Goal: Transaction & Acquisition: Purchase product/service

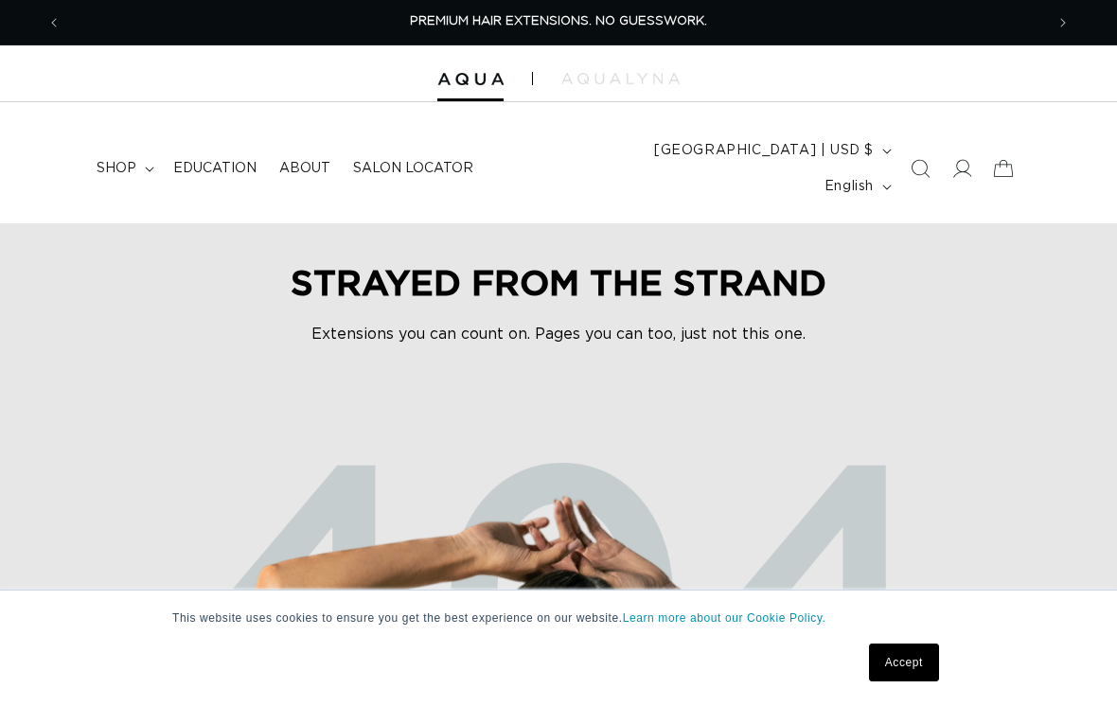
click at [953, 159] on icon at bounding box center [962, 168] width 19 height 19
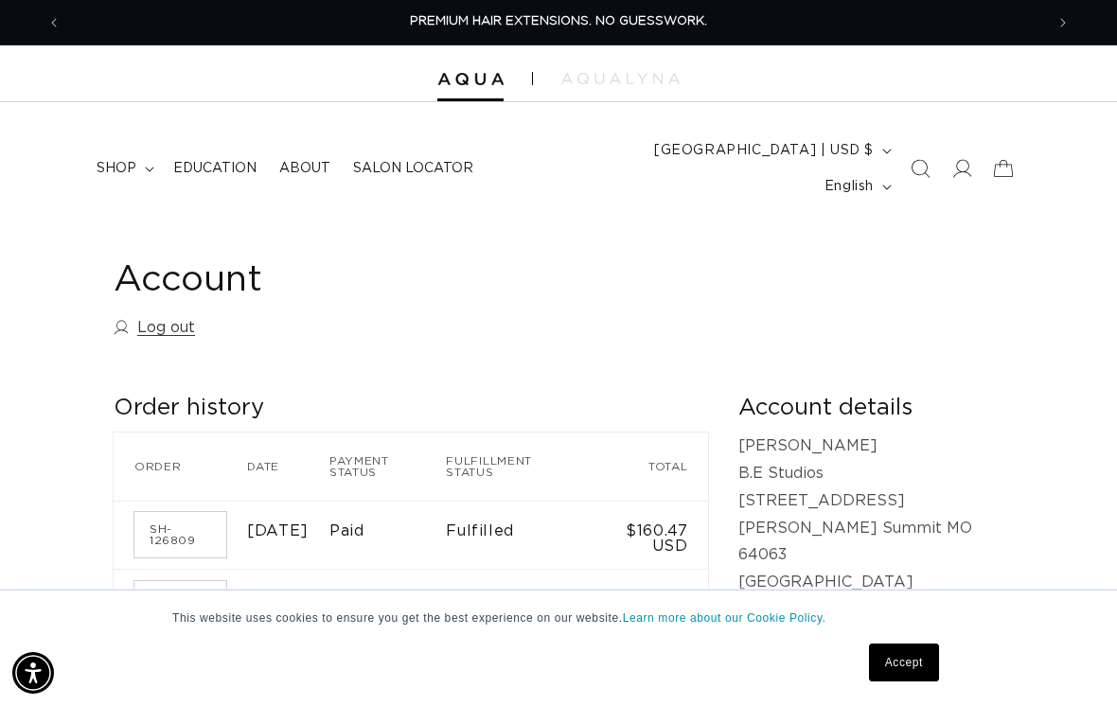
click at [917, 670] on link "Accept" at bounding box center [904, 663] width 70 height 38
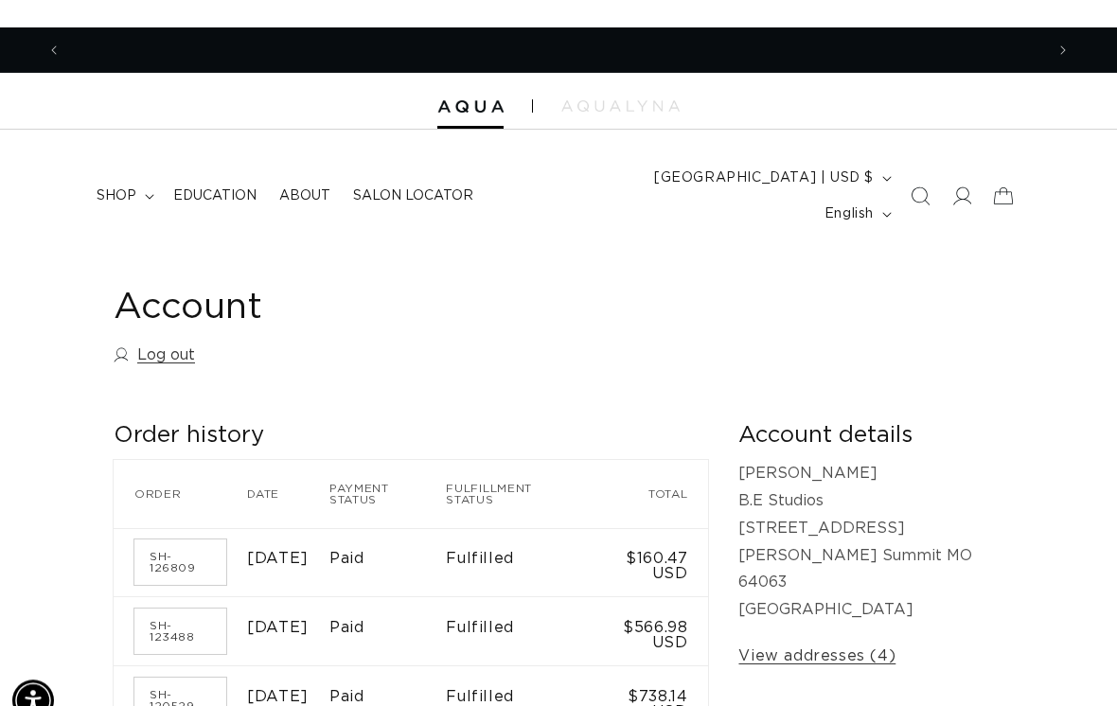
scroll to position [0, 983]
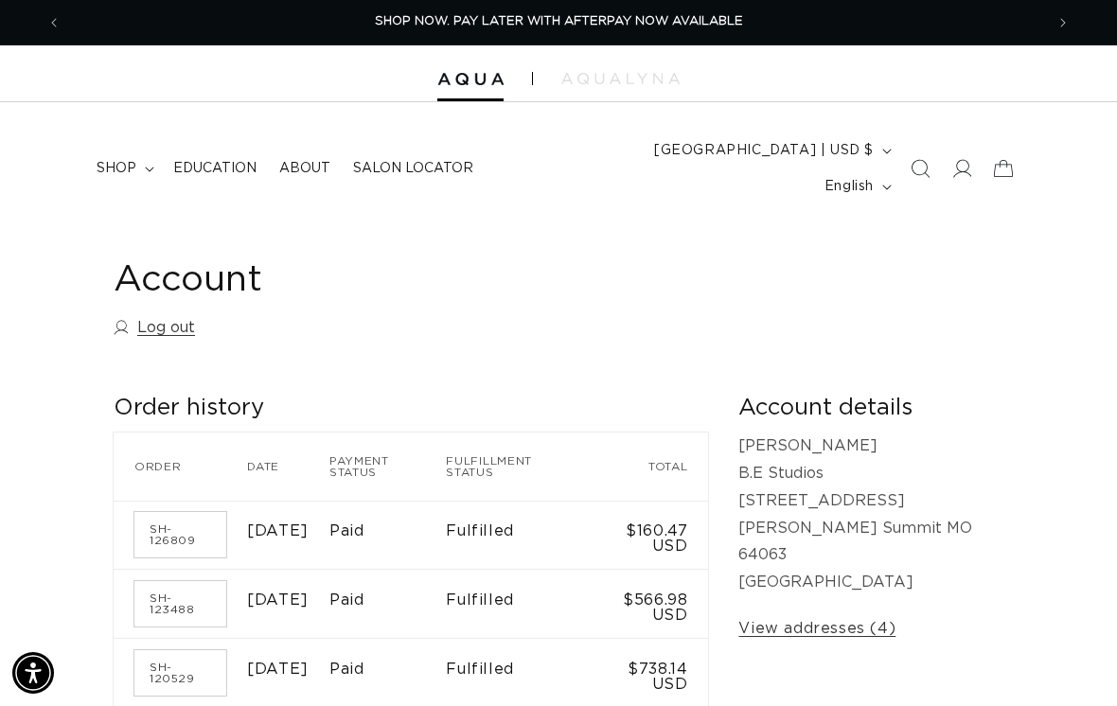
click at [133, 160] on span "shop" at bounding box center [117, 168] width 40 height 17
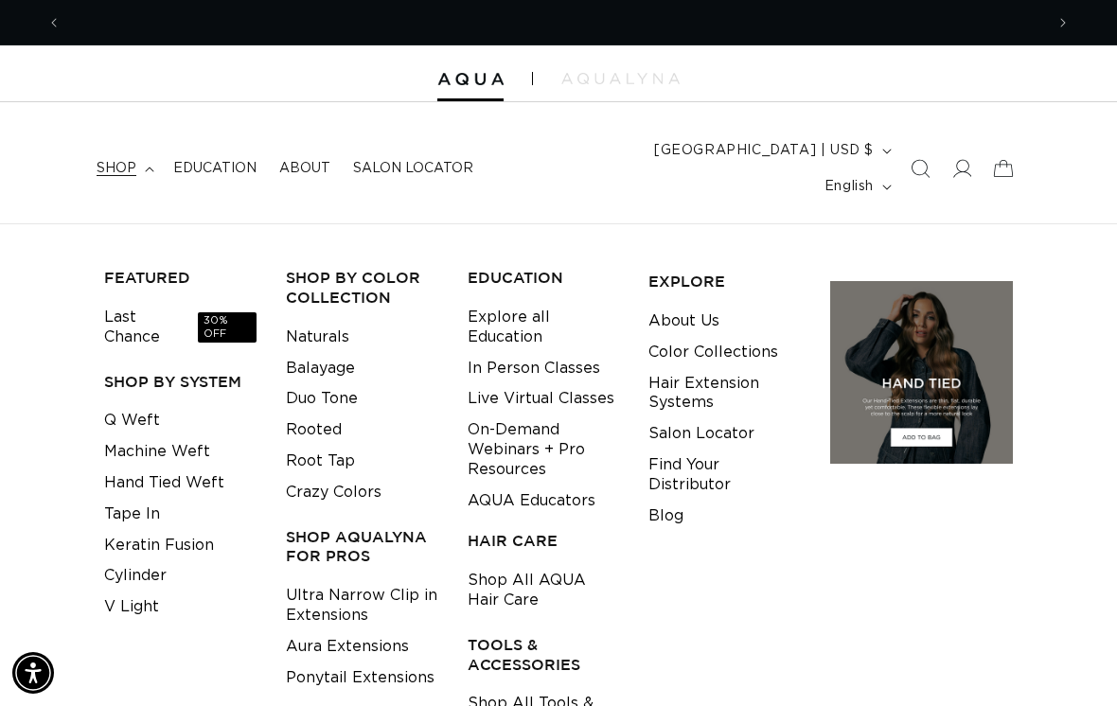
scroll to position [0, 1966]
click at [146, 405] on link "Q Weft" at bounding box center [132, 420] width 56 height 31
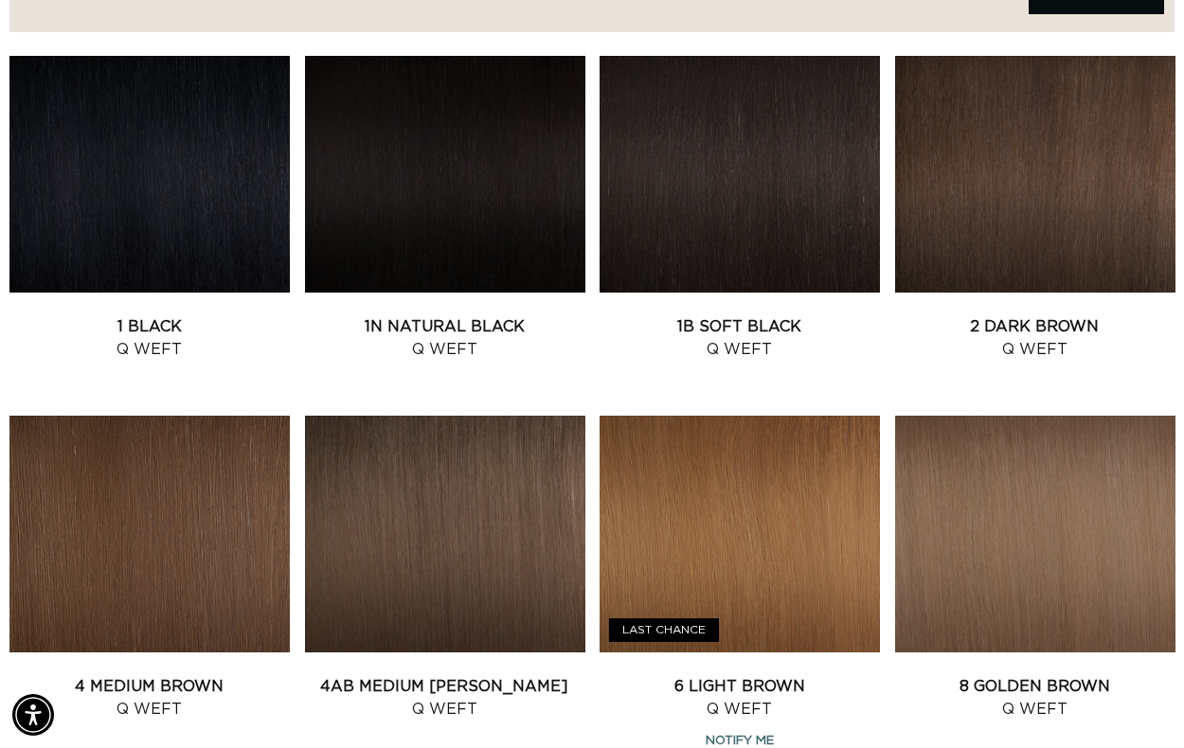
scroll to position [0, 2085]
click at [211, 315] on link "1 Black Q Weft" at bounding box center [149, 337] width 280 height 45
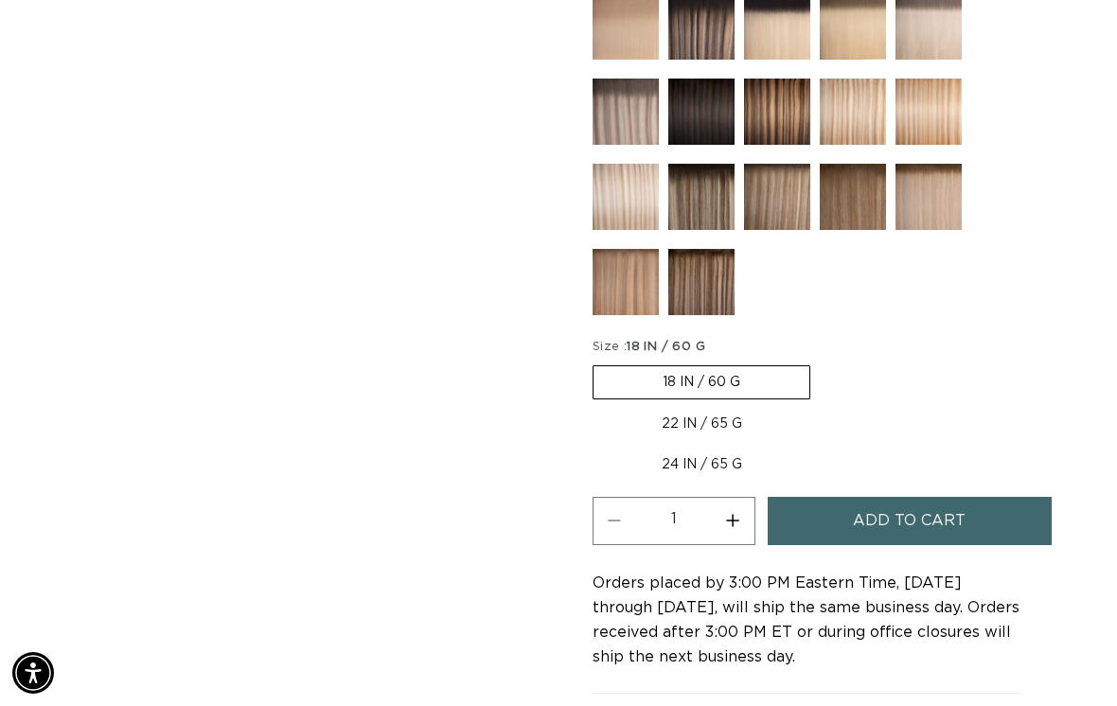
scroll to position [0, 1966]
click at [703, 408] on label "22 IN / 65 G Variant sold out or unavailable" at bounding box center [702, 424] width 219 height 32
click at [820, 363] on input "22 IN / 65 G Variant sold out or unavailable" at bounding box center [820, 362] width 1 height 1
radio input "true"
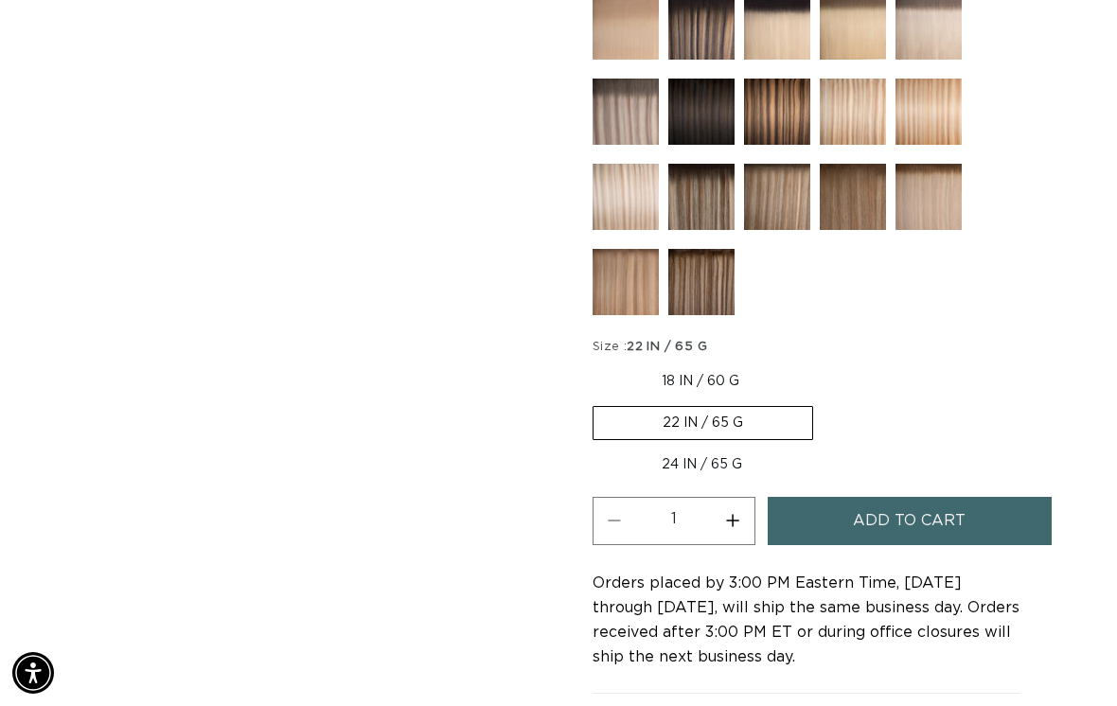
click at [734, 497] on button "Increase quantity for 1 Black - Q Weft" at bounding box center [733, 521] width 43 height 48
type input "2"
